Goal: Task Accomplishment & Management: Complete application form

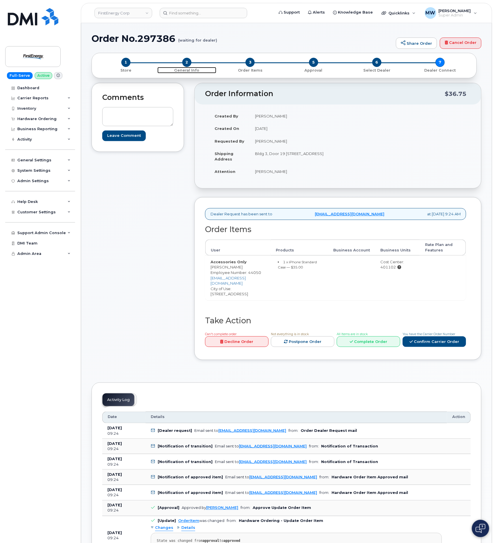
click at [186, 64] on span "2" at bounding box center [186, 62] width 9 height 9
click at [436, 344] on link "Confirm Carrier Order" at bounding box center [434, 341] width 64 height 11
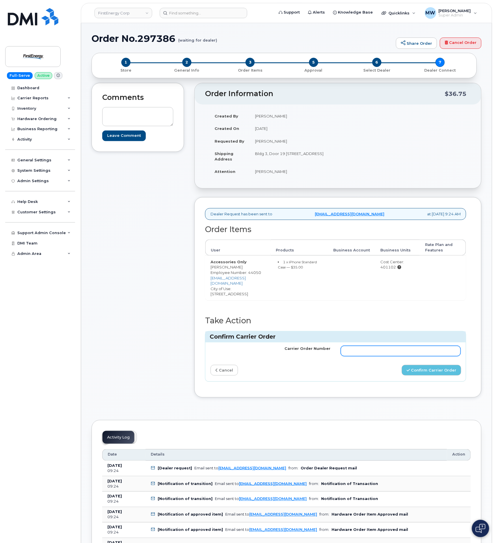
click at [417, 352] on input "Carrier Order Number" at bounding box center [401, 351] width 120 height 10
paste input "MB1000498017881"
type input "MB1000498017881"
click at [450, 373] on button "Confirm Carrier Order" at bounding box center [431, 370] width 59 height 11
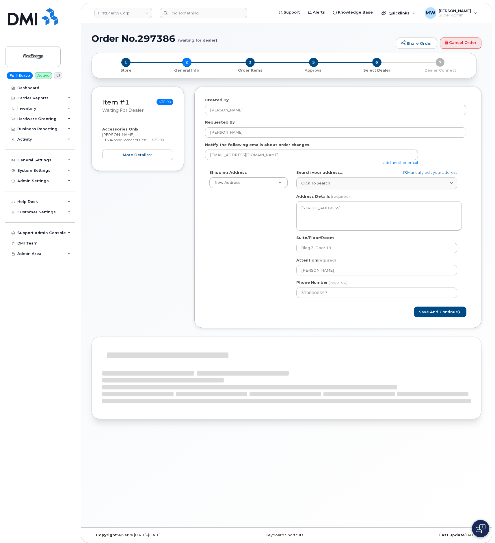
select select
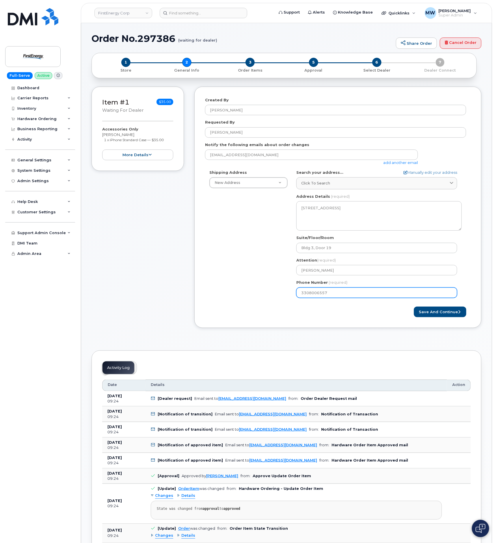
click at [316, 298] on input "3308006557" at bounding box center [376, 293] width 161 height 10
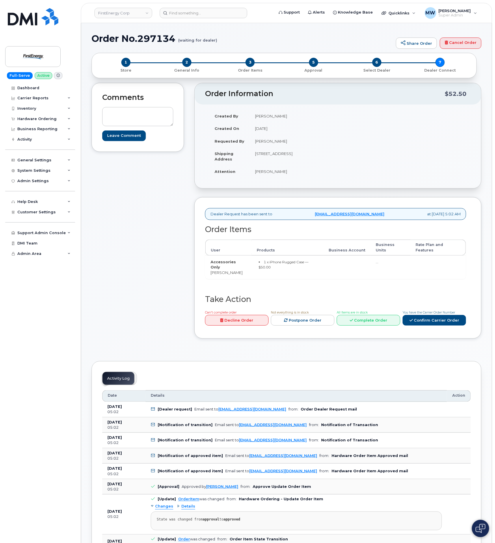
click at [191, 59] on div "2 General Info" at bounding box center [186, 65] width 63 height 15
click at [187, 64] on span "2" at bounding box center [186, 62] width 9 height 9
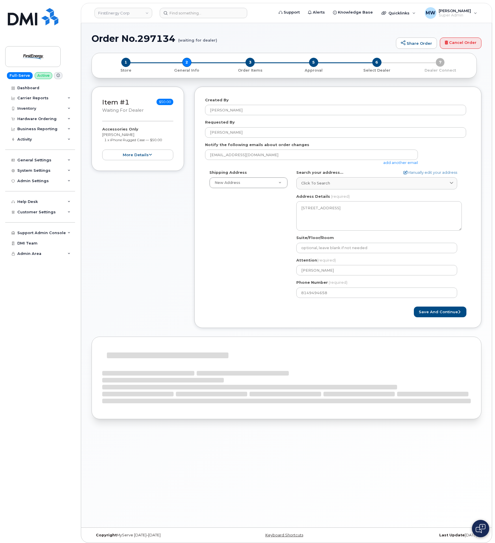
select select
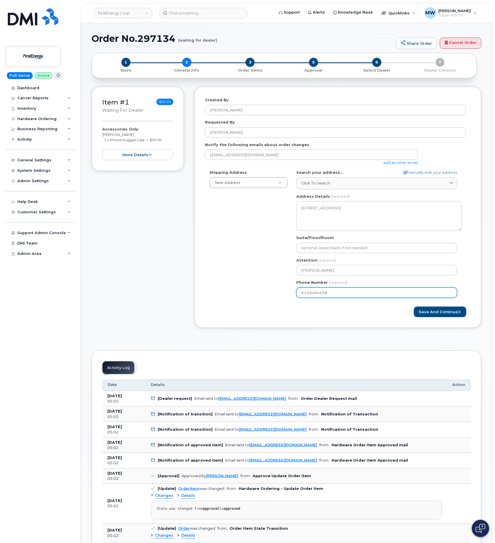
click at [322, 293] on input "8149494658" at bounding box center [376, 293] width 161 height 10
click at [308, 293] on input "8149494658" at bounding box center [376, 293] width 161 height 10
click at [207, 13] on input at bounding box center [203, 13] width 87 height 10
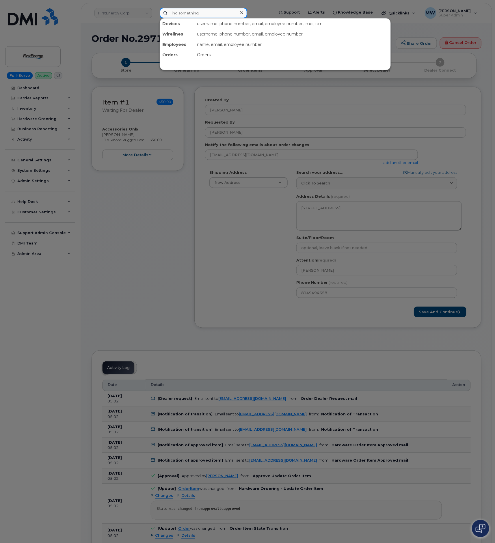
paste input "8149494658"
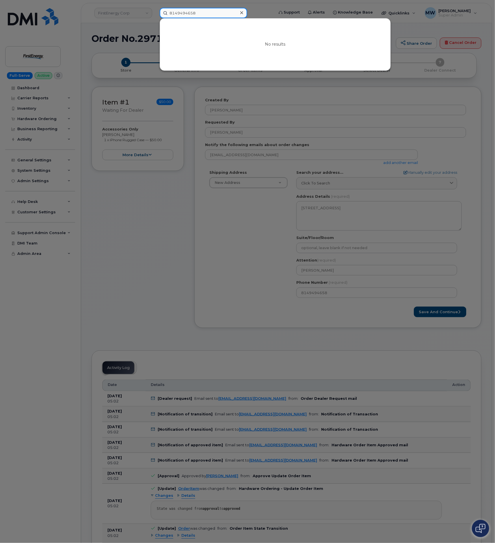
type input "8149494658"
click at [240, 11] on icon at bounding box center [241, 12] width 3 height 5
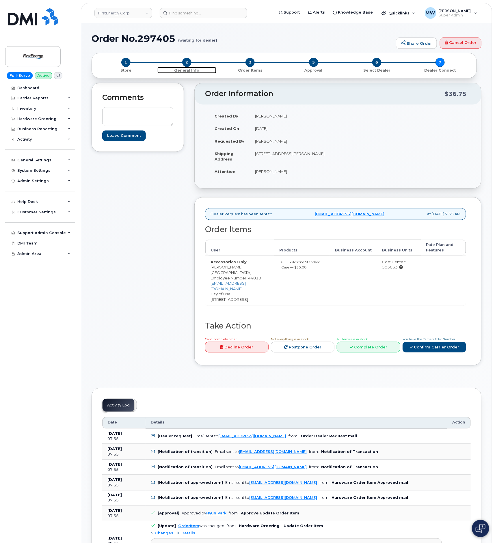
click at [184, 64] on span "2" at bounding box center [186, 62] width 9 height 9
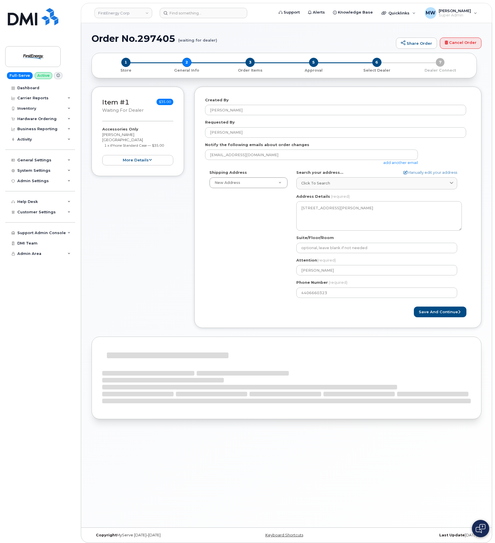
select select
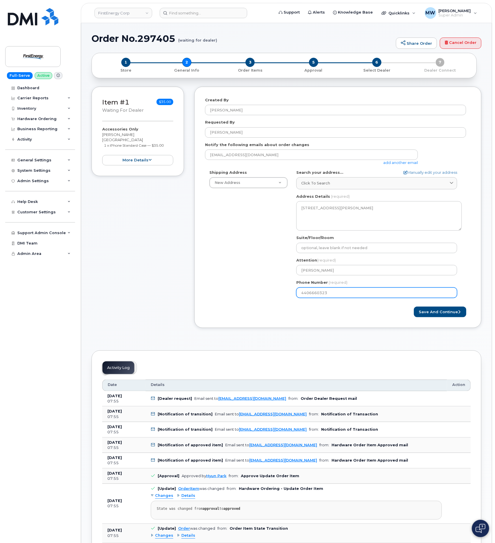
click at [314, 292] on input "4406660323" at bounding box center [376, 293] width 161 height 10
click at [315, 296] on input "4406660323" at bounding box center [376, 293] width 161 height 10
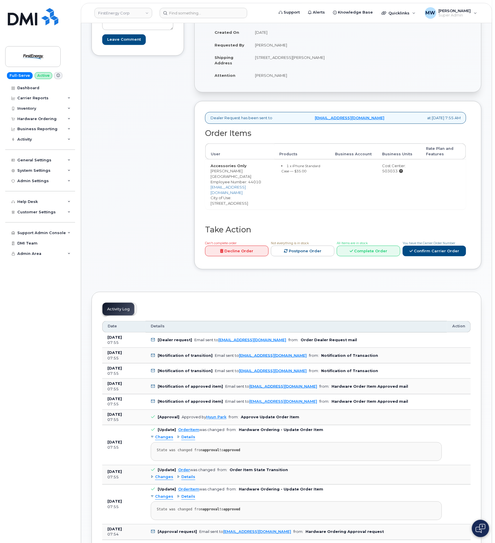
scroll to position [130, 0]
